Goal: Information Seeking & Learning: Understand process/instructions

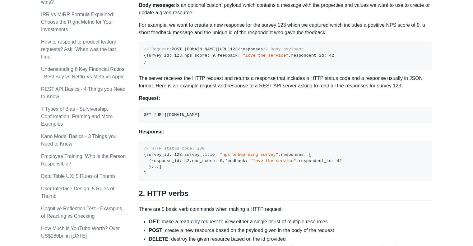
scroll to position [375, 0]
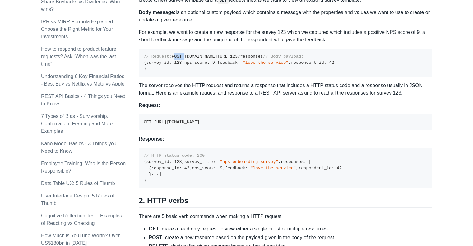
drag, startPoint x: 144, startPoint y: 63, endPoint x: 153, endPoint y: 63, distance: 9.0
click at [153, 63] on code "// Request: POST [DOMAIN_NAME][URL] 123 /responses // Body payload: { survey_id…" at bounding box center [239, 62] width 190 height 17
drag, startPoint x: 156, startPoint y: 63, endPoint x: 235, endPoint y: 64, distance: 79.6
click at [235, 64] on pre "// Request: POST [DOMAIN_NAME][URL] 123 /responses // Body payload: { survey_id…" at bounding box center [285, 63] width 293 height 28
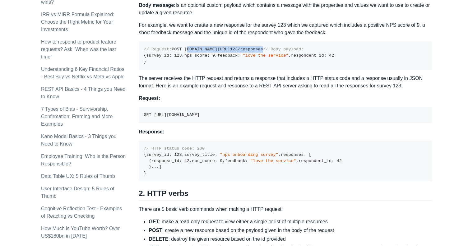
scroll to position [383, 0]
click at [147, 117] on code "GET [URL][DOMAIN_NAME]" at bounding box center [172, 114] width 56 height 5
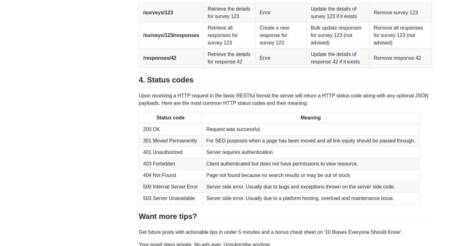
scroll to position [862, 0]
click at [168, 16] on strong "/surveys/123" at bounding box center [158, 12] width 30 height 5
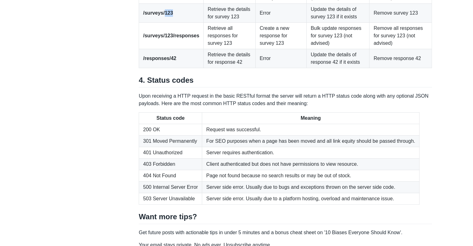
click at [168, 16] on strong "/surveys/123" at bounding box center [158, 12] width 30 height 5
click at [184, 38] on strong "/surveys/123/responses" at bounding box center [171, 35] width 56 height 5
click at [172, 61] on strong "/responses/42" at bounding box center [159, 58] width 33 height 5
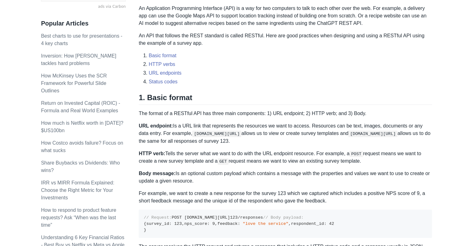
scroll to position [316, 0]
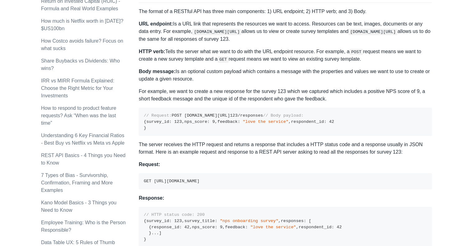
click at [144, 124] on span "{" at bounding box center [145, 121] width 2 height 5
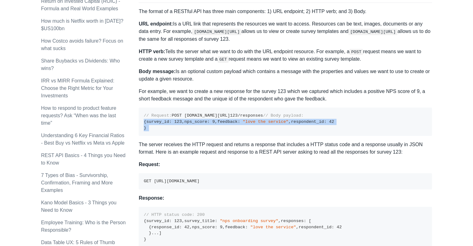
drag, startPoint x: 143, startPoint y: 139, endPoint x: 150, endPoint y: 173, distance: 35.2
click at [150, 136] on pre "// Request: POST [DOMAIN_NAME][URL] 123 /responses // Body payload: { survey_id…" at bounding box center [285, 122] width 293 height 28
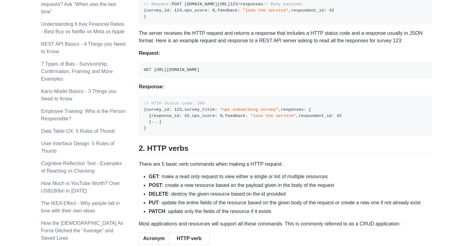
scroll to position [428, 0]
